Goal: Transaction & Acquisition: Purchase product/service

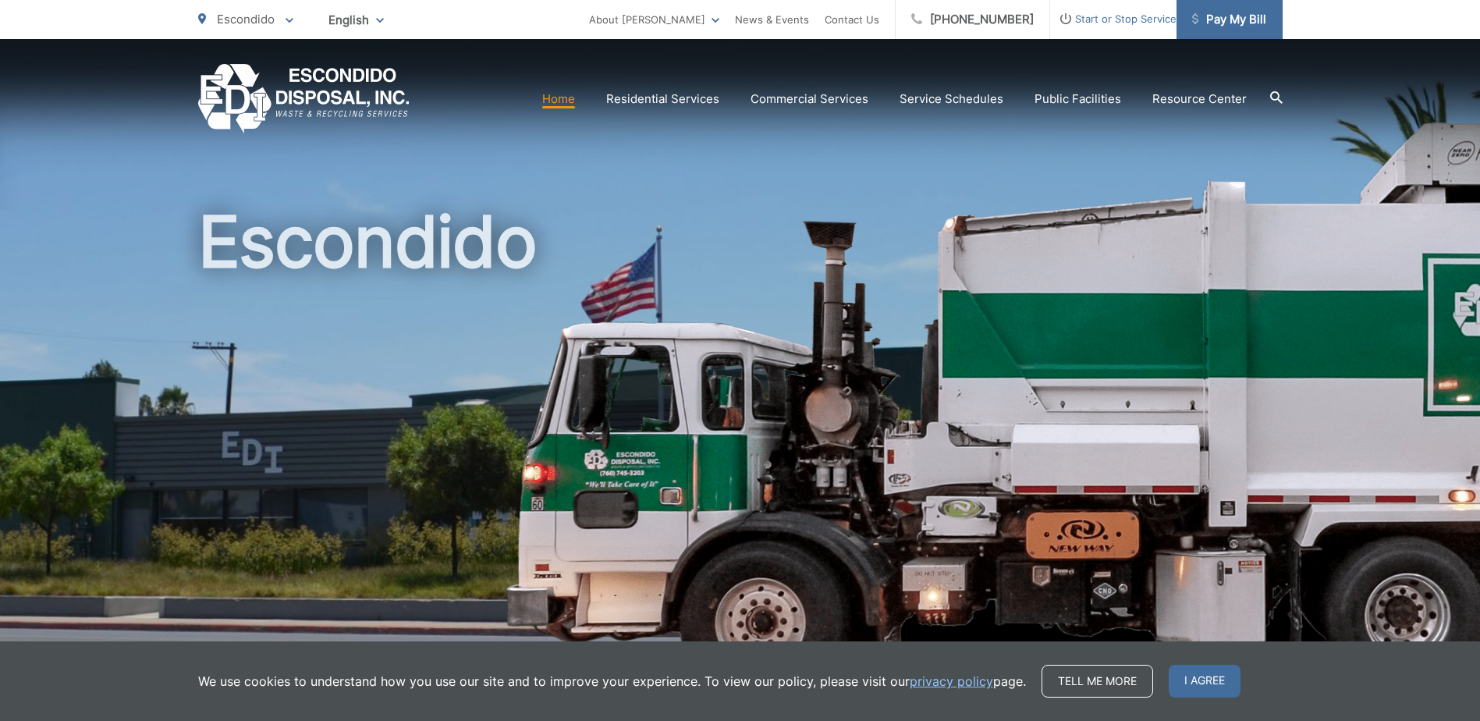
click at [1236, 23] on span "Pay My Bill" at bounding box center [1229, 19] width 74 height 19
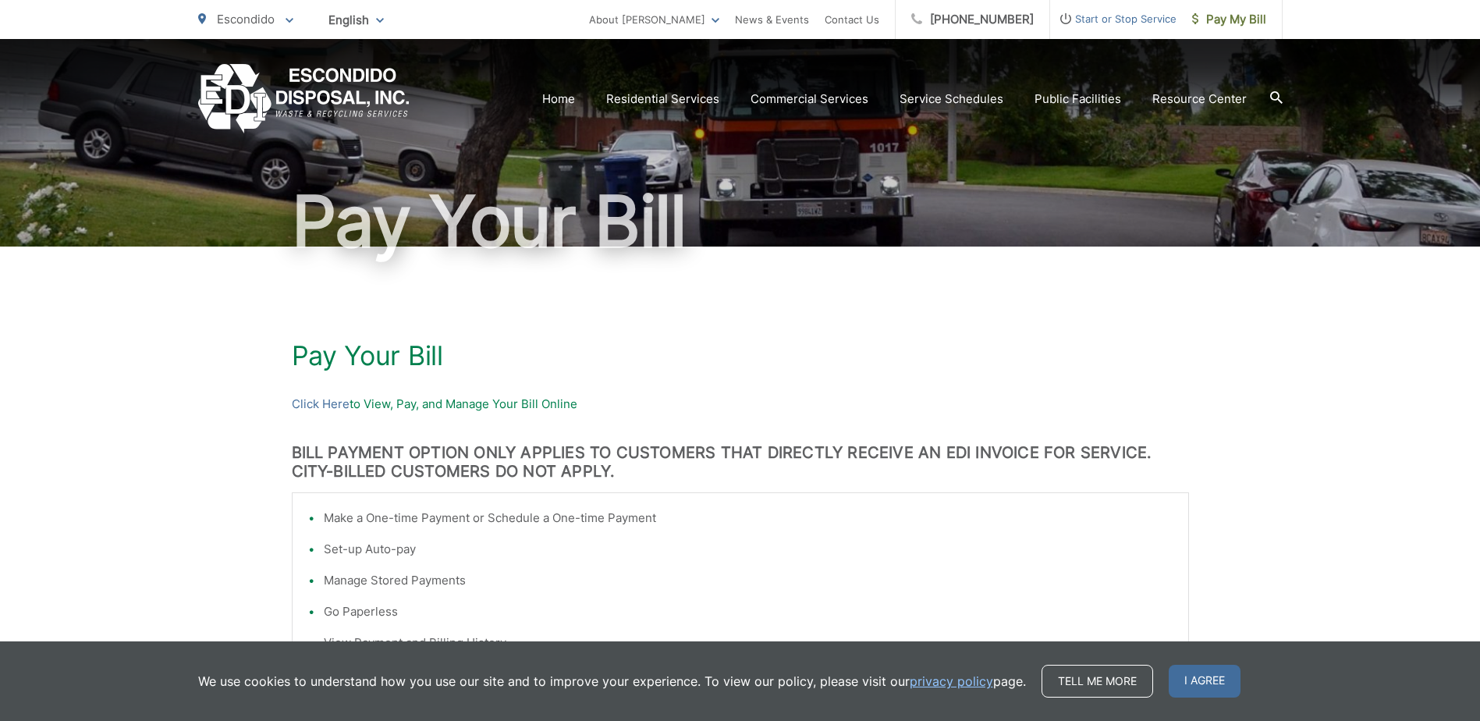
scroll to position [156, 0]
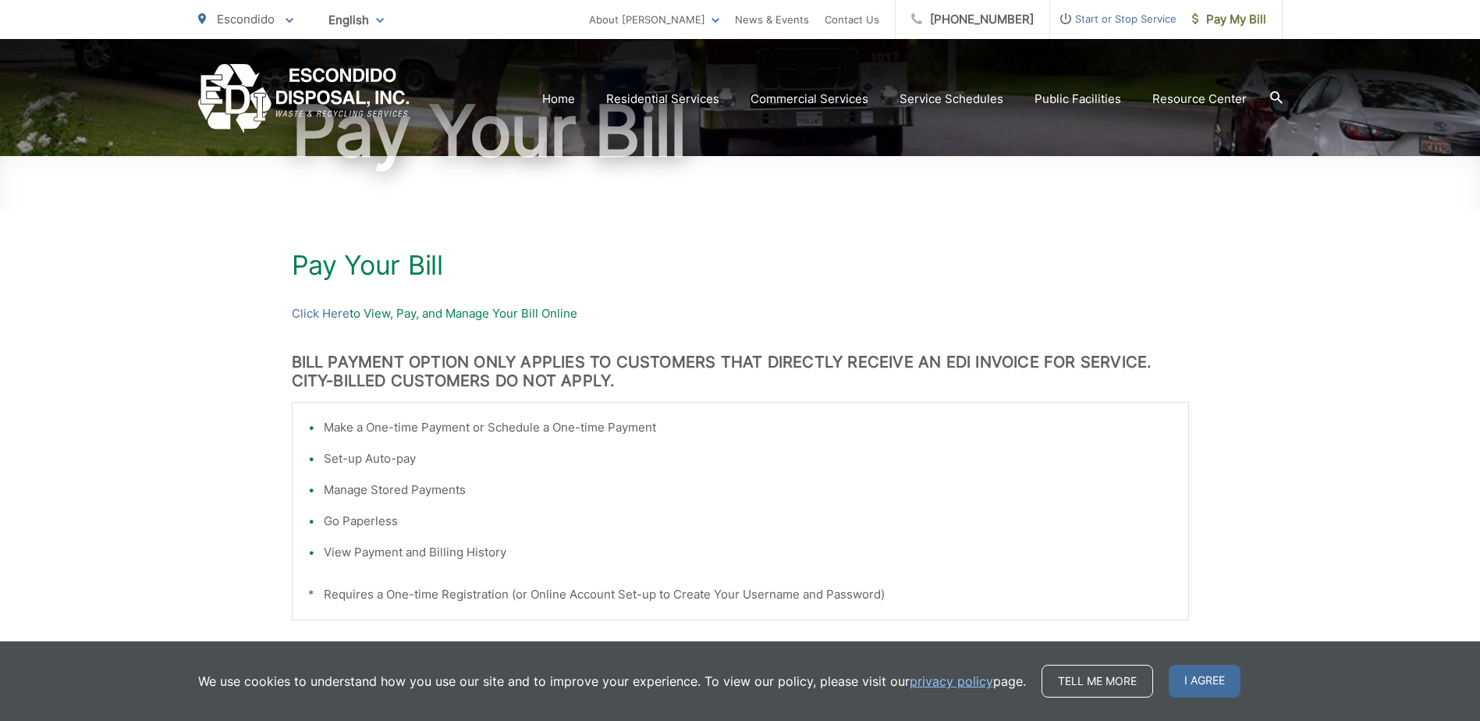
click at [377, 316] on p "Click Here to View, Pay, and Manage Your Bill Online" at bounding box center [740, 313] width 897 height 19
click at [337, 314] on link "Click Here" at bounding box center [321, 313] width 58 height 19
